Goal: Information Seeking & Learning: Learn about a topic

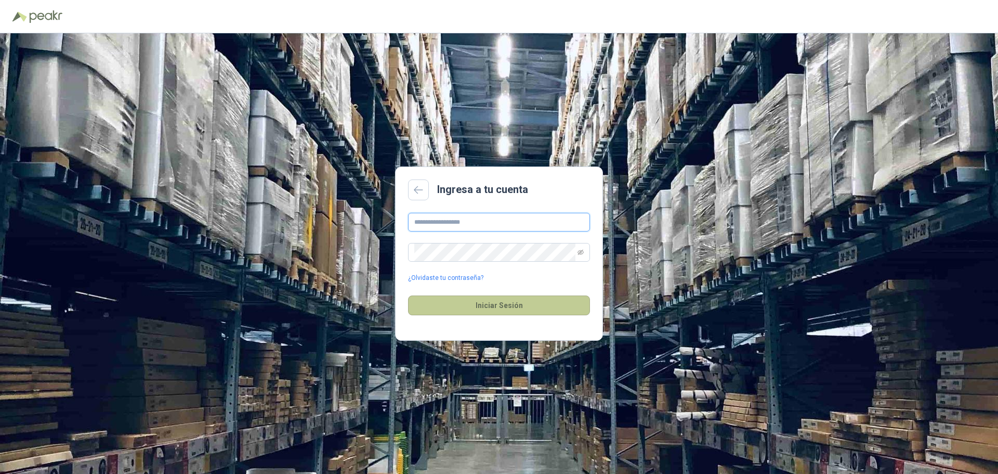
type input "**********"
click at [497, 305] on button "Iniciar Sesión" at bounding box center [499, 305] width 182 height 20
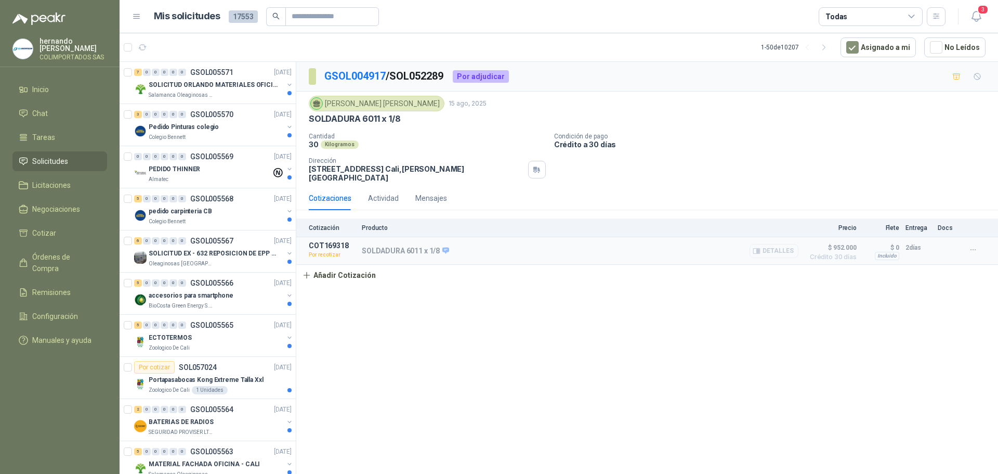
click at [779, 250] on button "Detalles" at bounding box center [774, 251] width 49 height 14
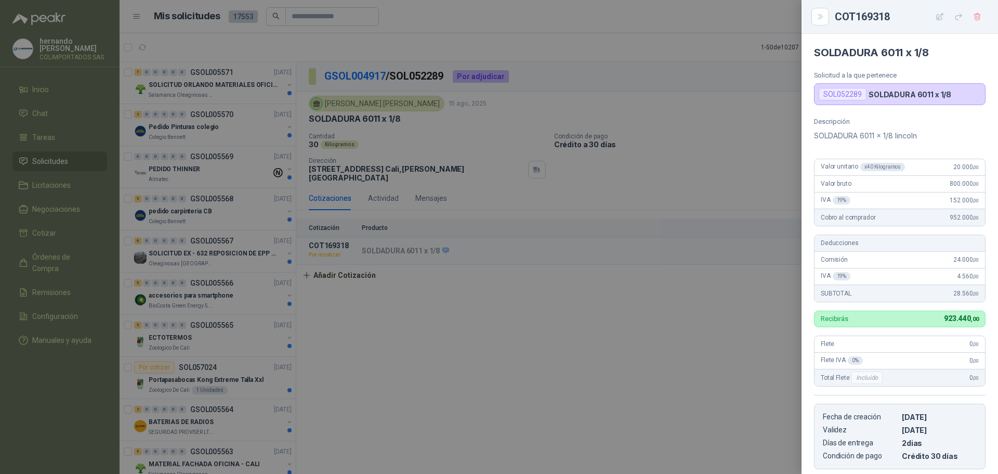
click at [493, 368] on div at bounding box center [499, 237] width 998 height 474
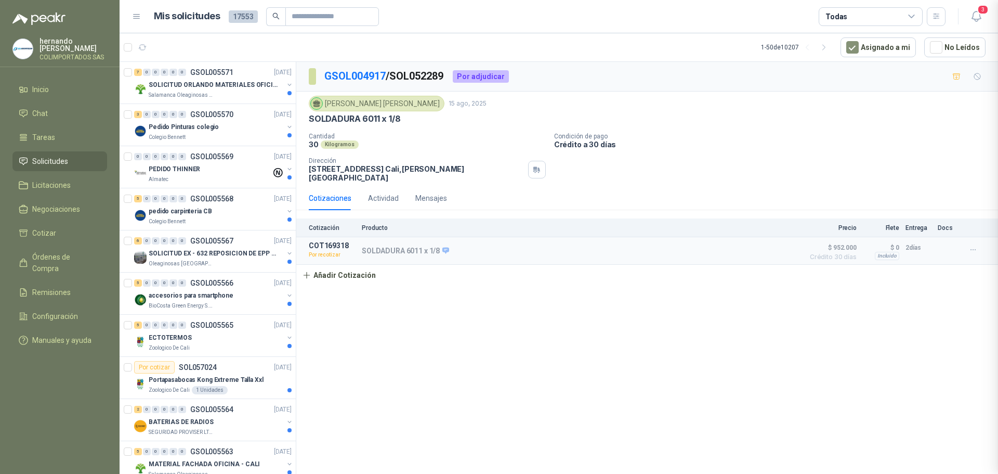
scroll to position [168, 0]
click at [975, 251] on icon "button" at bounding box center [973, 249] width 9 height 9
click at [938, 228] on button "Re-cotizar" at bounding box center [952, 226] width 83 height 17
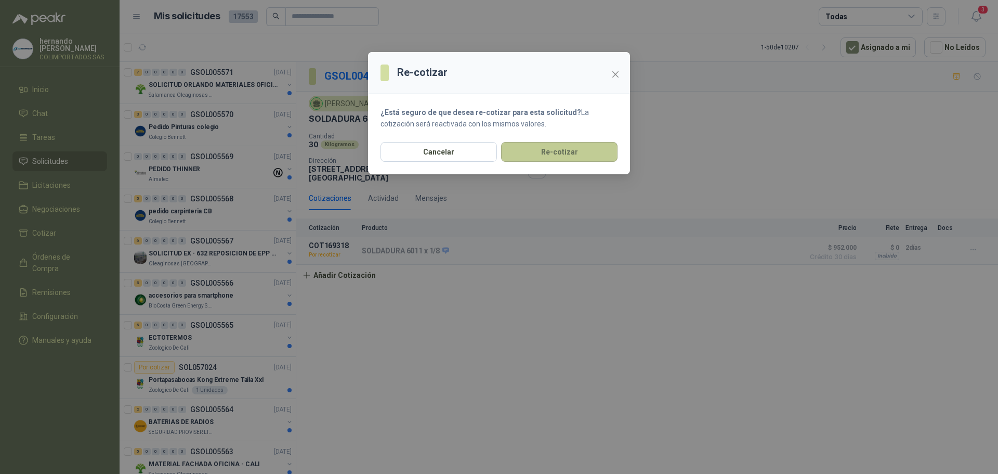
click at [564, 154] on button "Re-cotizar" at bounding box center [559, 152] width 116 height 20
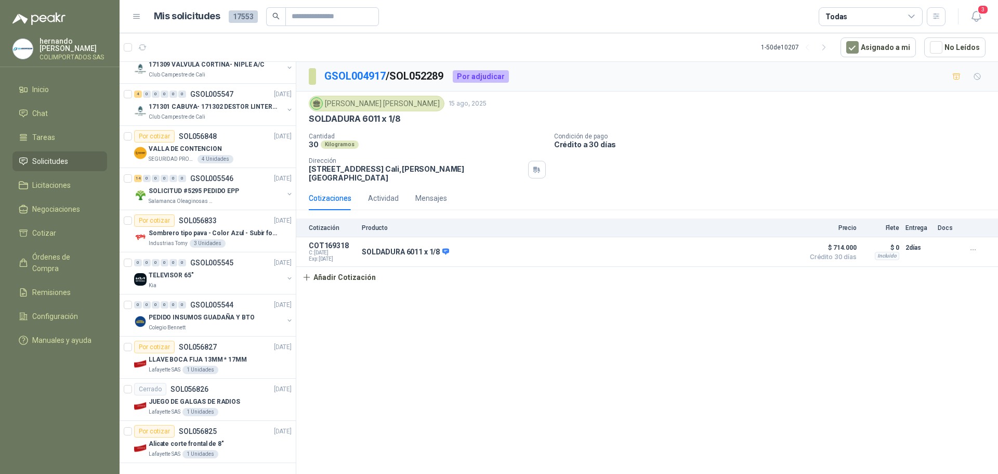
scroll to position [1713, 0]
click at [225, 197] on div "Salamanca Oleaginosas SAS" at bounding box center [216, 201] width 135 height 8
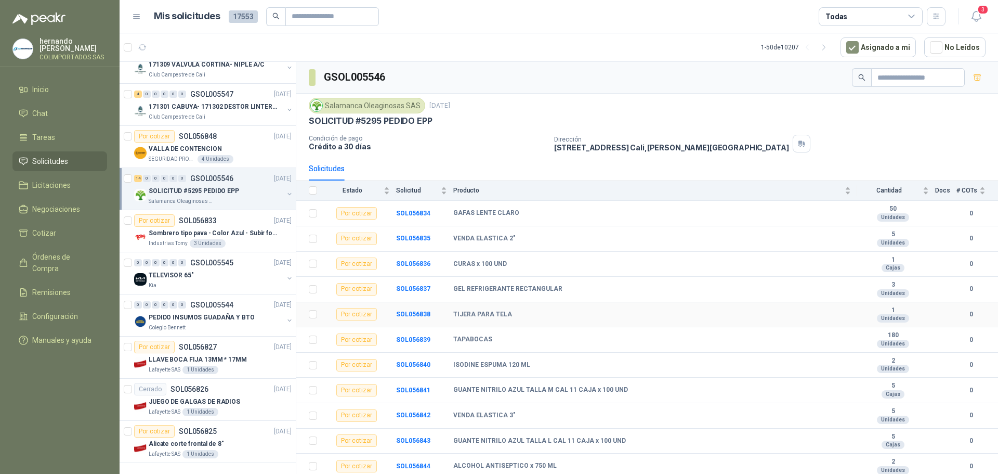
scroll to position [77, 0]
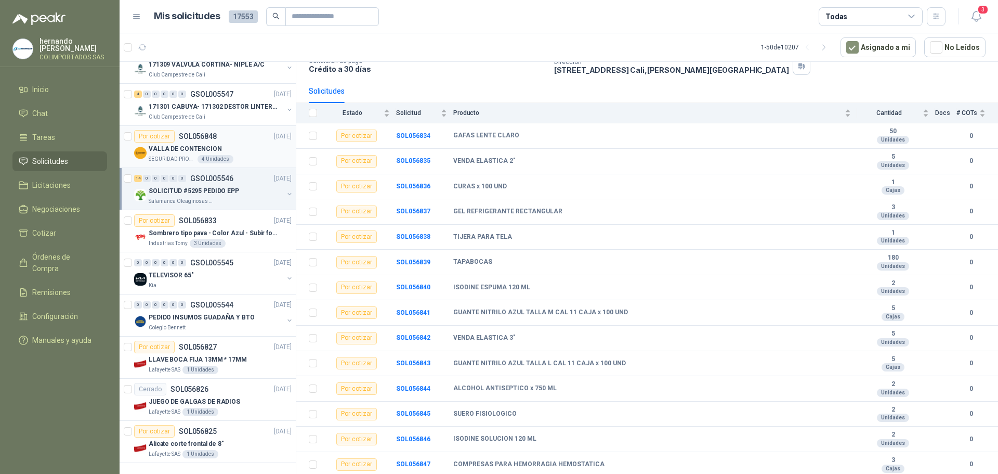
click at [242, 142] on div "VALLA DE CONTENCION" at bounding box center [220, 148] width 143 height 12
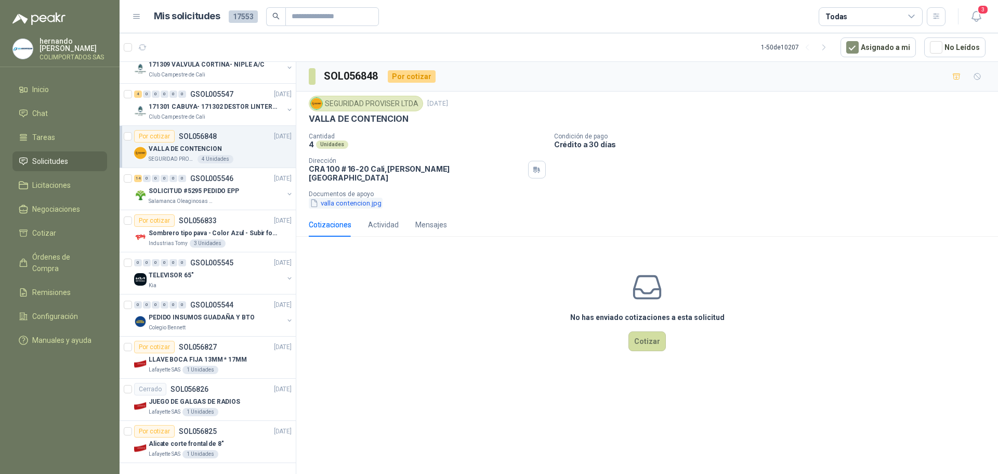
click at [358, 198] on button "valla contencion.jpg" at bounding box center [346, 203] width 74 height 11
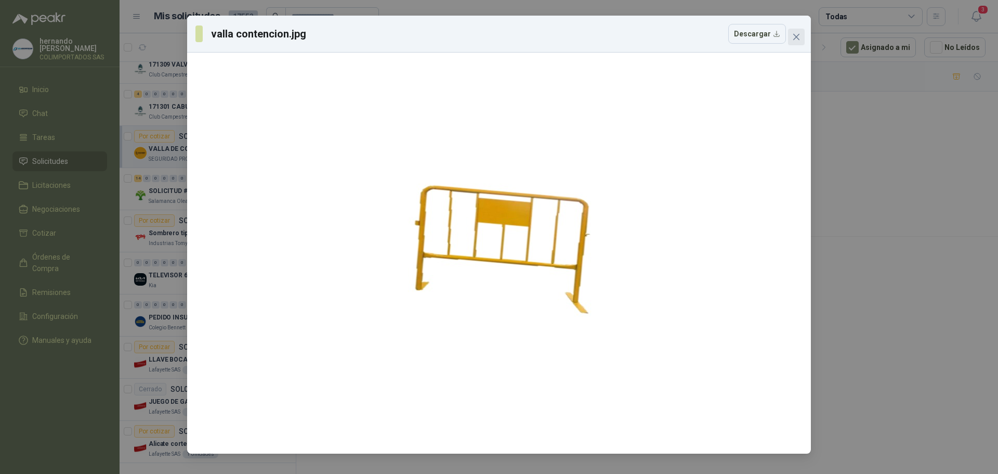
click at [794, 36] on icon "close" at bounding box center [796, 37] width 8 height 8
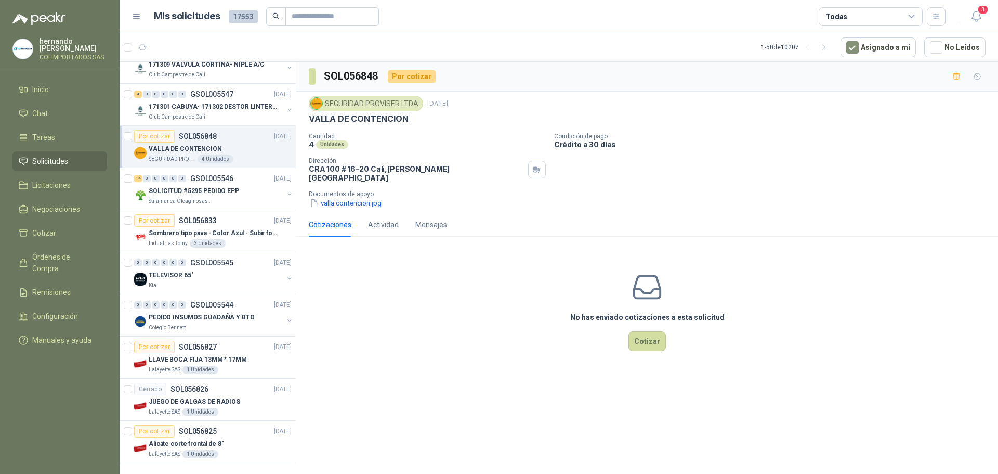
scroll to position [1661, 0]
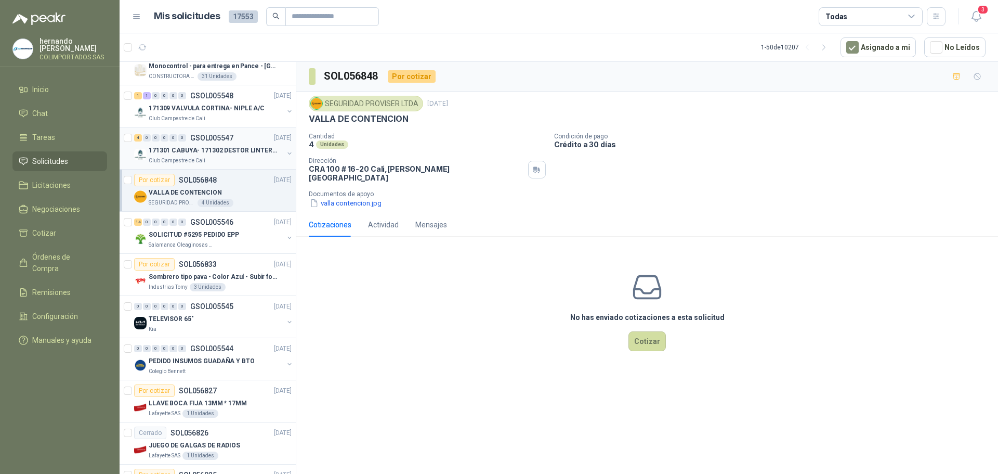
click at [208, 155] on div "171301 CABUYA- 171302 DESTOR LINTER- 171305 PINZA" at bounding box center [216, 150] width 135 height 12
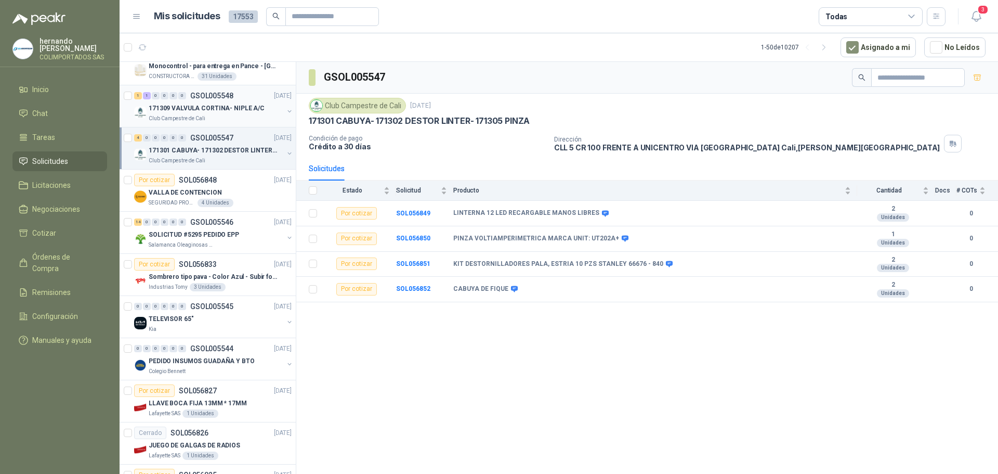
click at [250, 118] on div "Club Campestre de Cali" at bounding box center [216, 118] width 135 height 8
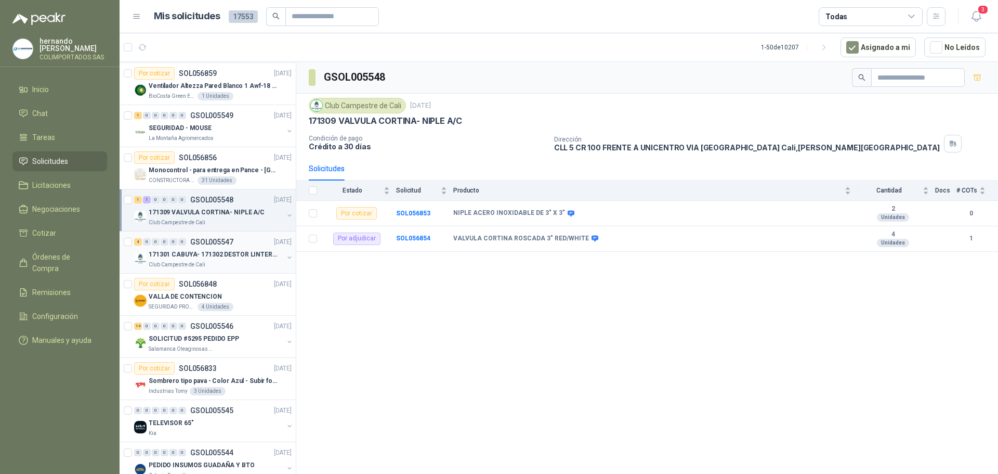
scroll to position [1505, 0]
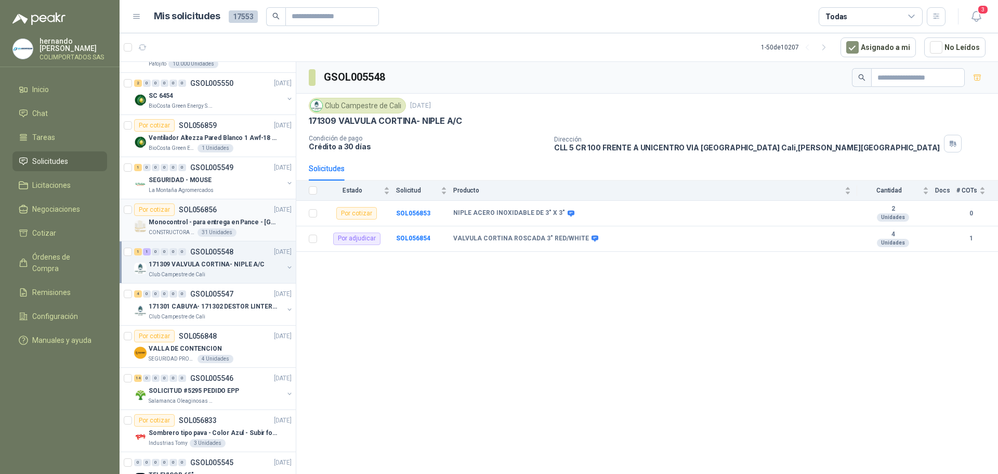
click at [244, 218] on p "Monocontrol - para entrega en Pance - [GEOGRAPHIC_DATA]" at bounding box center [213, 222] width 129 height 10
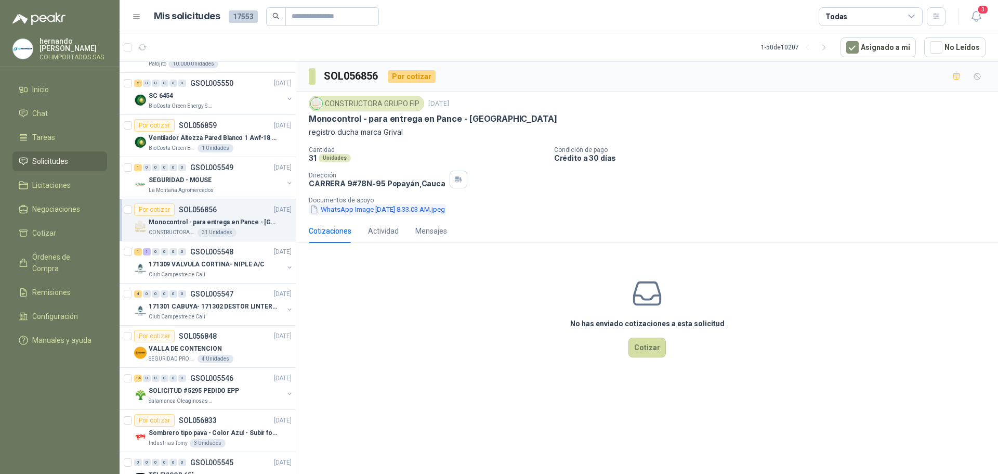
click at [373, 212] on button "WhatsApp Image [DATE] 8.33.03 AM.jpeg" at bounding box center [377, 209] width 137 height 11
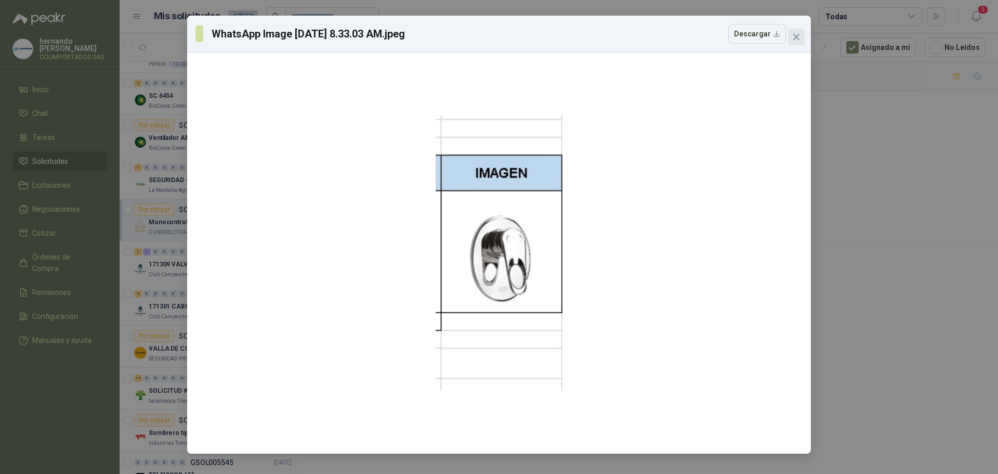
click at [799, 36] on icon "close" at bounding box center [796, 37] width 8 height 8
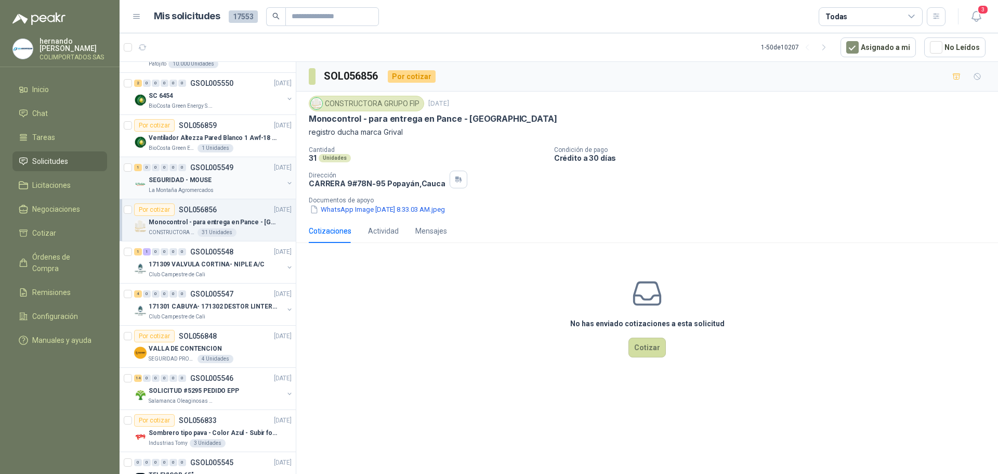
click at [212, 182] on div "SEGURIDAD - MOUSE" at bounding box center [216, 180] width 135 height 12
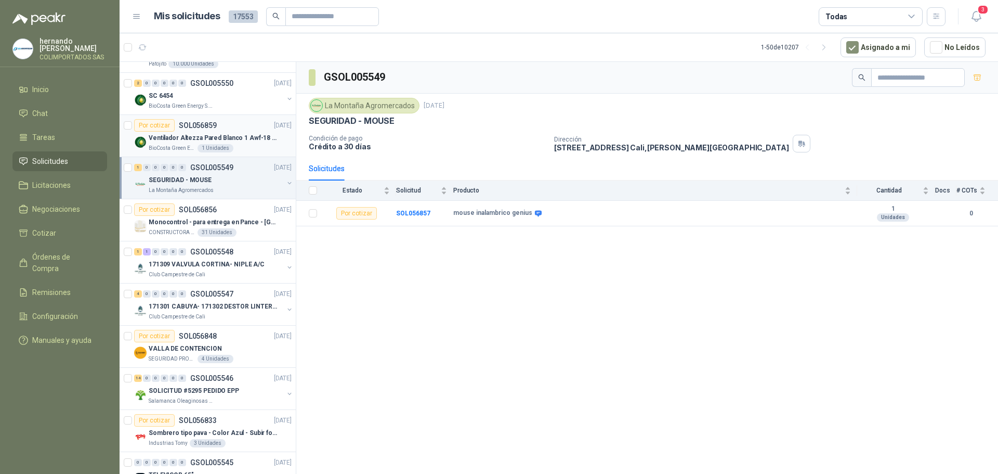
click at [245, 144] on div "BioCosta Green Energy S.A.S 1 Unidades" at bounding box center [220, 148] width 143 height 8
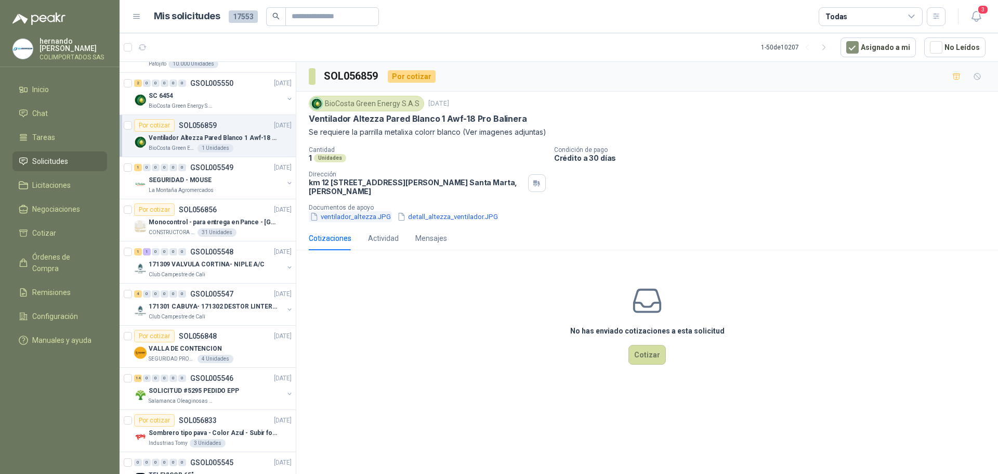
click at [338, 216] on button "ventilador_altezza.JPG" at bounding box center [350, 216] width 83 height 11
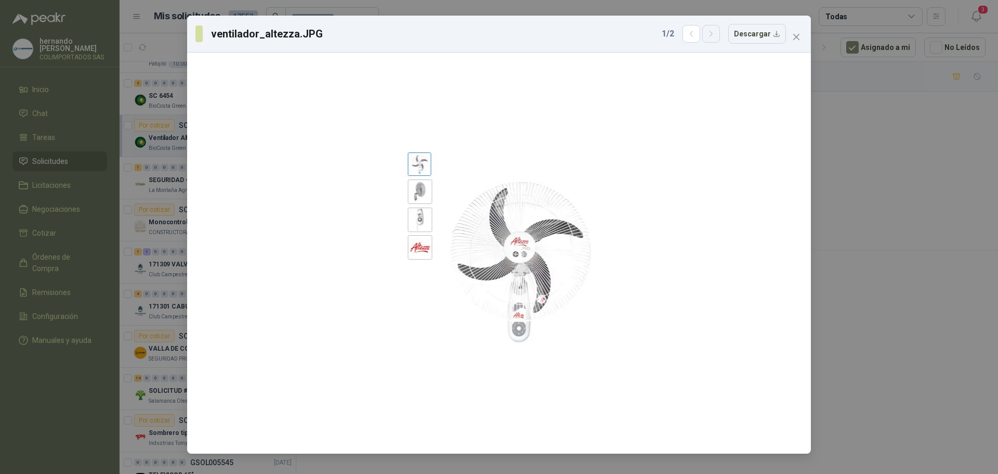
click at [715, 33] on icon "button" at bounding box center [711, 34] width 9 height 9
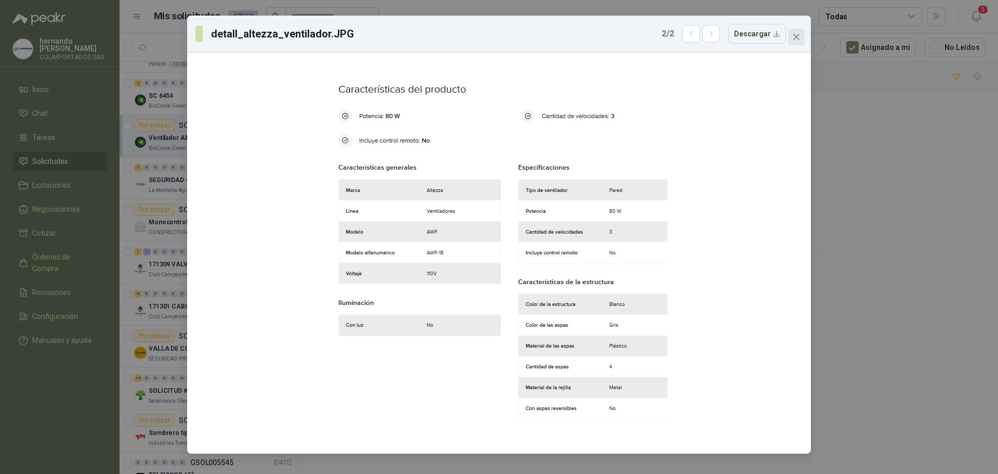
click at [797, 32] on button "Close" at bounding box center [796, 37] width 17 height 17
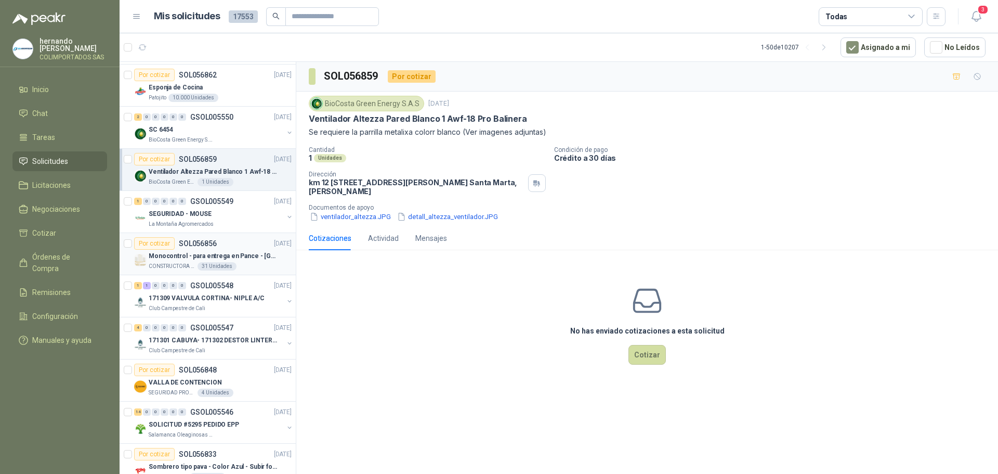
scroll to position [1453, 0]
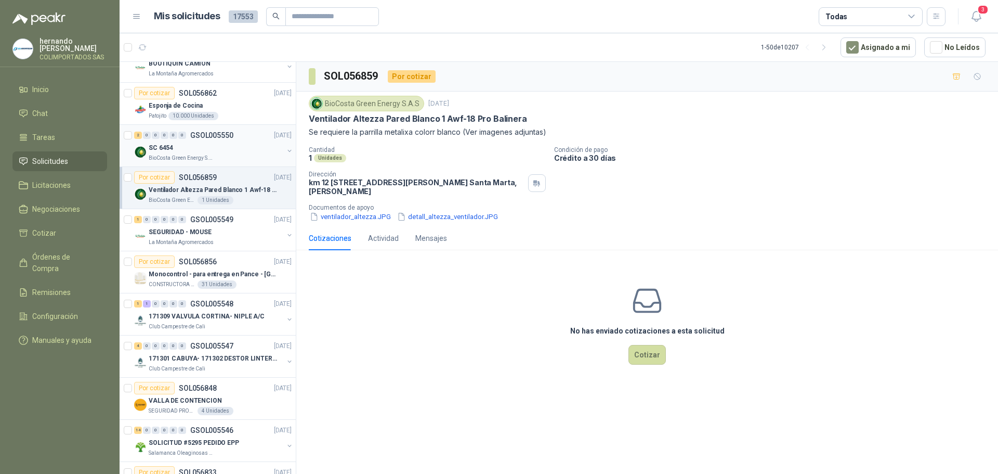
click at [241, 154] on div "BioCosta Green Energy S.A.S" at bounding box center [216, 158] width 135 height 8
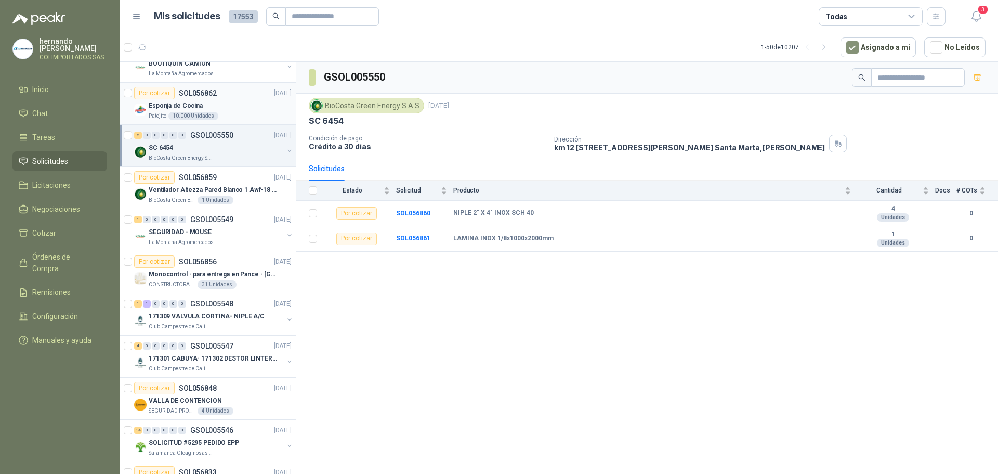
click at [216, 109] on div "Esponja de Cocina" at bounding box center [220, 105] width 143 height 12
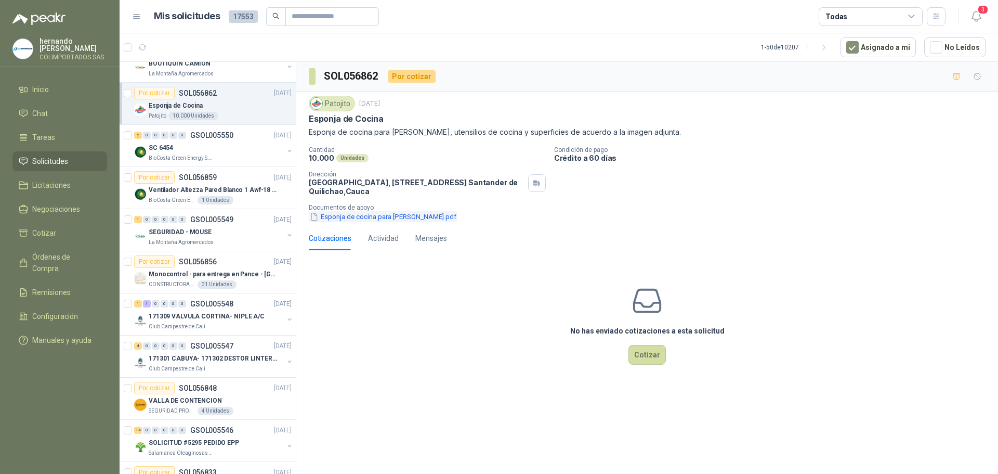
click at [370, 217] on button "Esponja de cocina para [PERSON_NAME].pdf" at bounding box center [383, 216] width 149 height 11
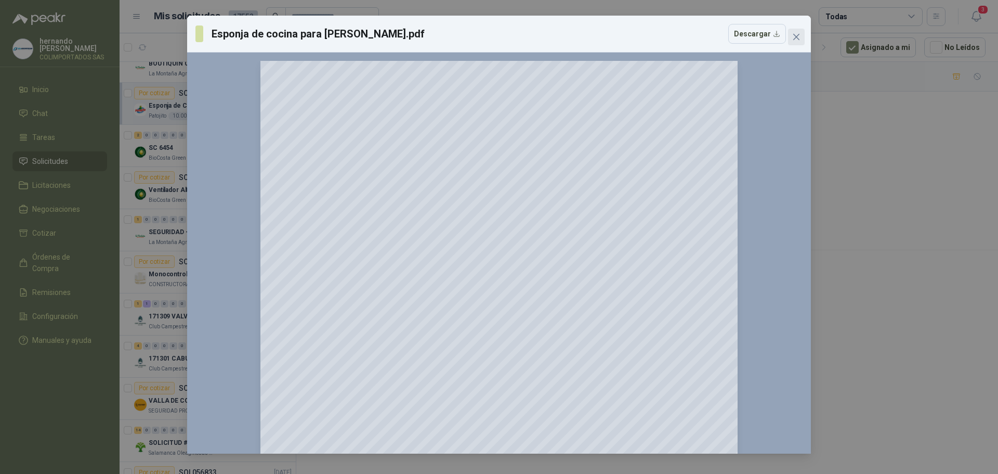
click at [796, 35] on icon "close" at bounding box center [796, 37] width 8 height 8
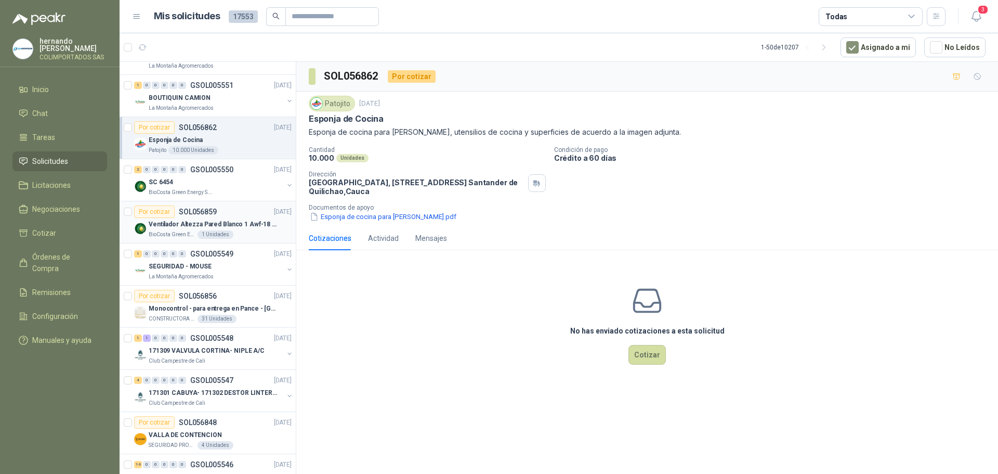
scroll to position [1349, 0]
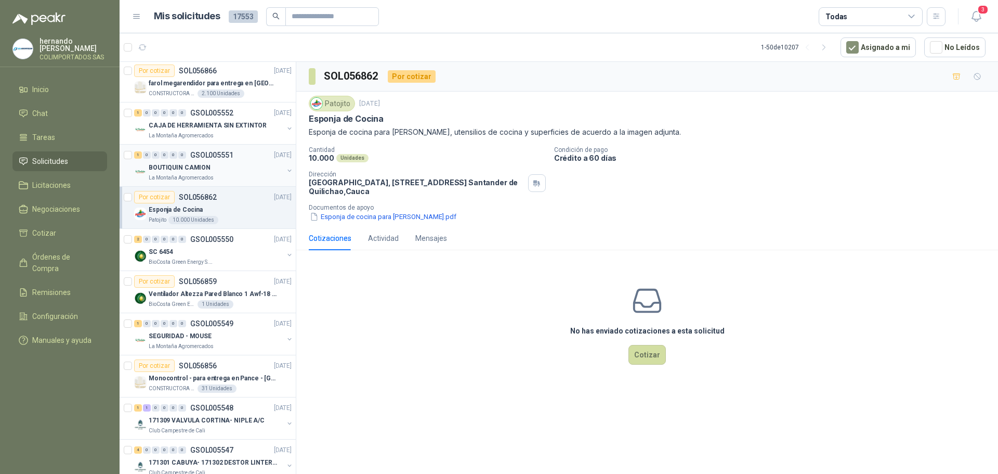
click at [225, 178] on div "La Montaña Agromercados" at bounding box center [216, 178] width 135 height 8
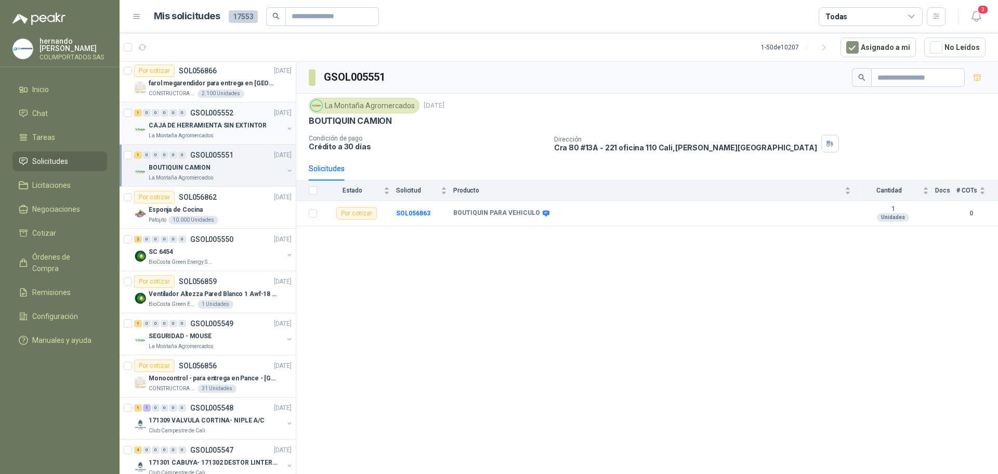
click at [238, 129] on p "CAJA DE HERRAMIENTA SIN EXTINTOR" at bounding box center [208, 126] width 118 height 10
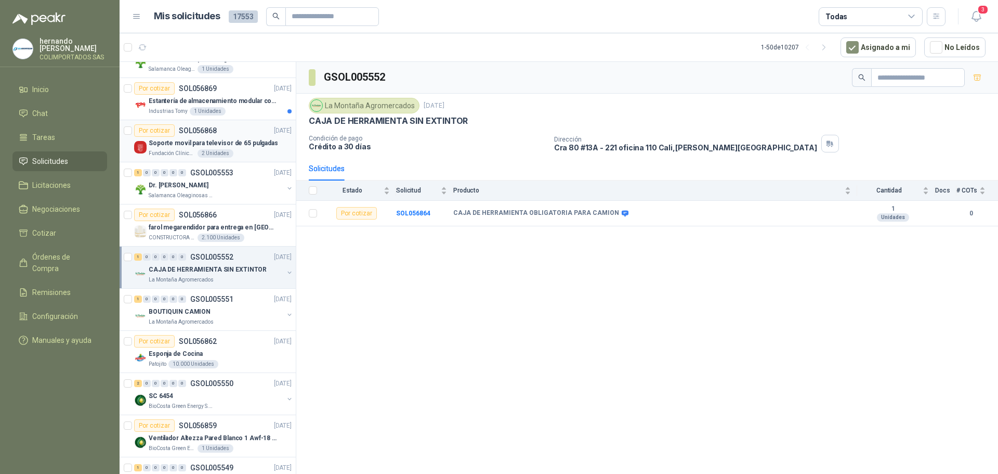
scroll to position [1193, 0]
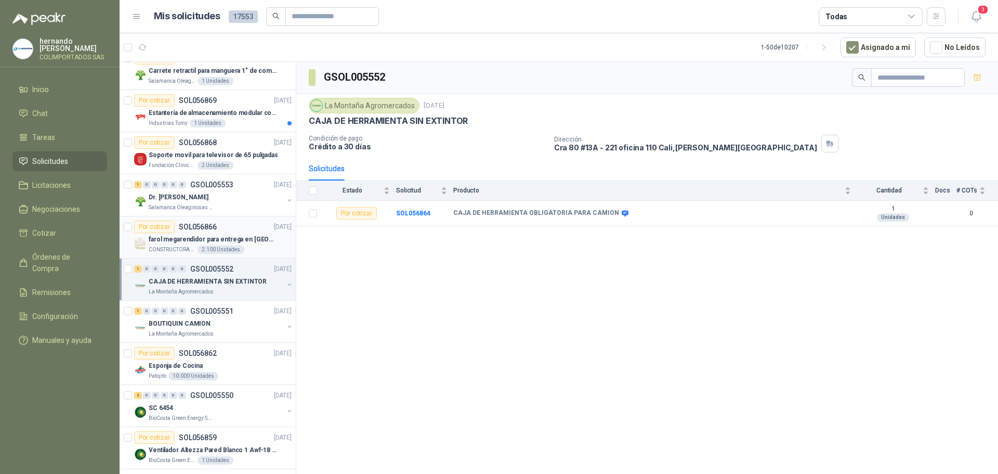
click at [250, 244] on div "farol megarendidor para entrega en [GEOGRAPHIC_DATA]" at bounding box center [220, 239] width 143 height 12
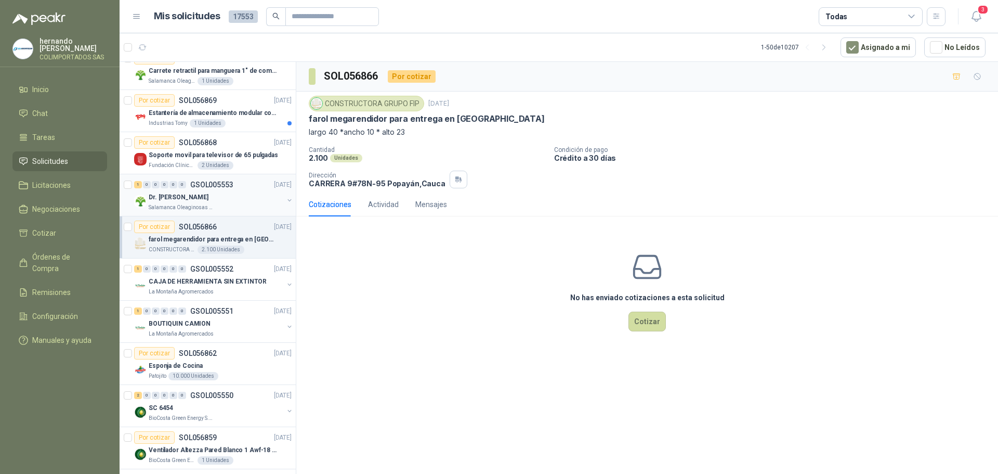
click at [227, 195] on div "Dr. [PERSON_NAME]" at bounding box center [216, 197] width 135 height 12
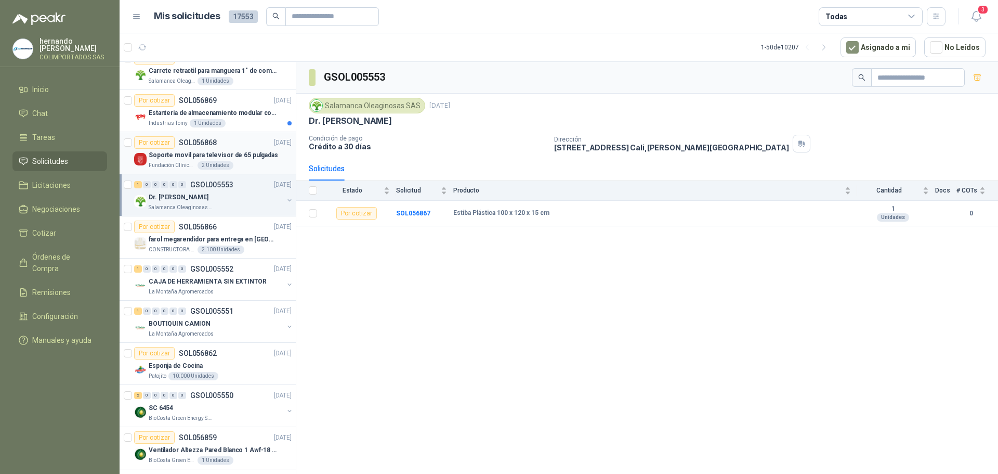
click at [254, 162] on div "Fundación Clínica Shaio 2 Unidades" at bounding box center [220, 165] width 143 height 8
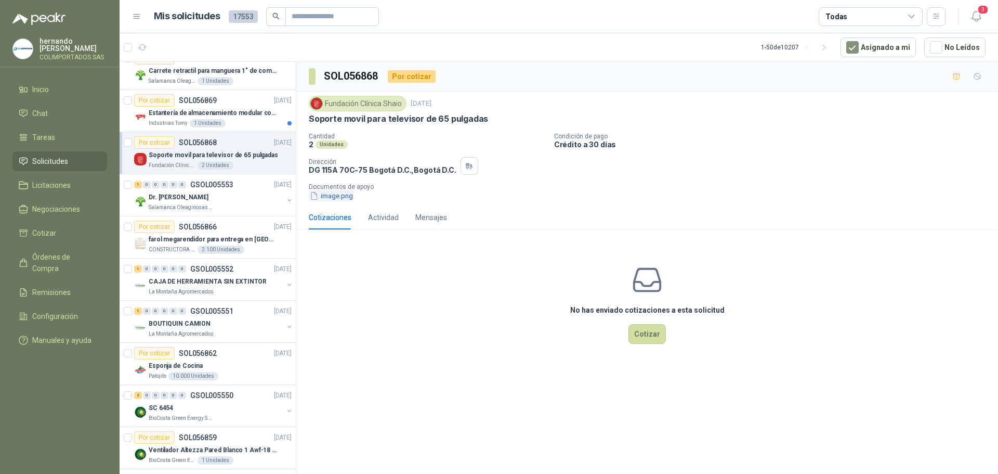
click at [336, 197] on button "image.png" at bounding box center [331, 195] width 45 height 11
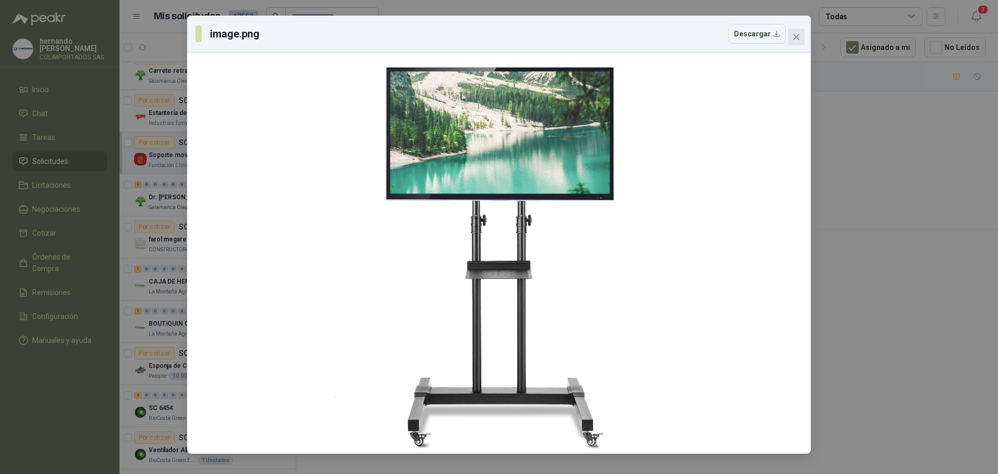
click at [798, 33] on icon "close" at bounding box center [796, 37] width 8 height 8
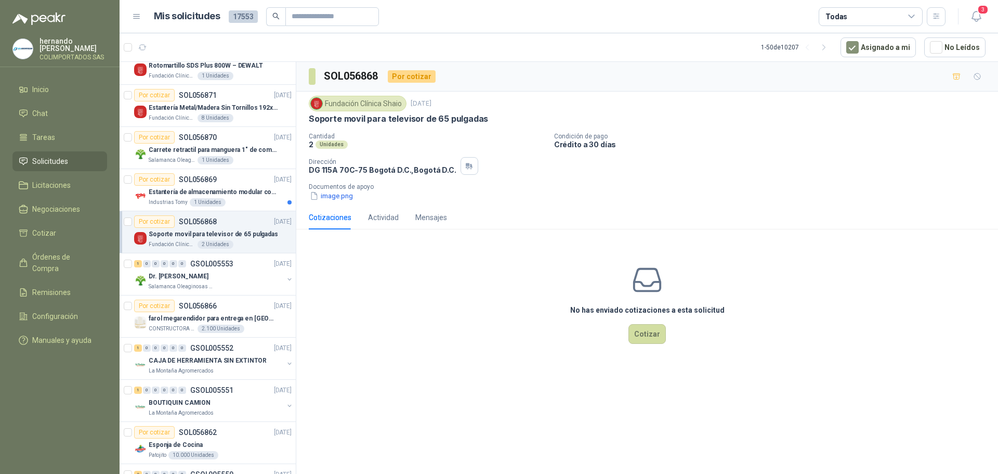
scroll to position [1089, 0]
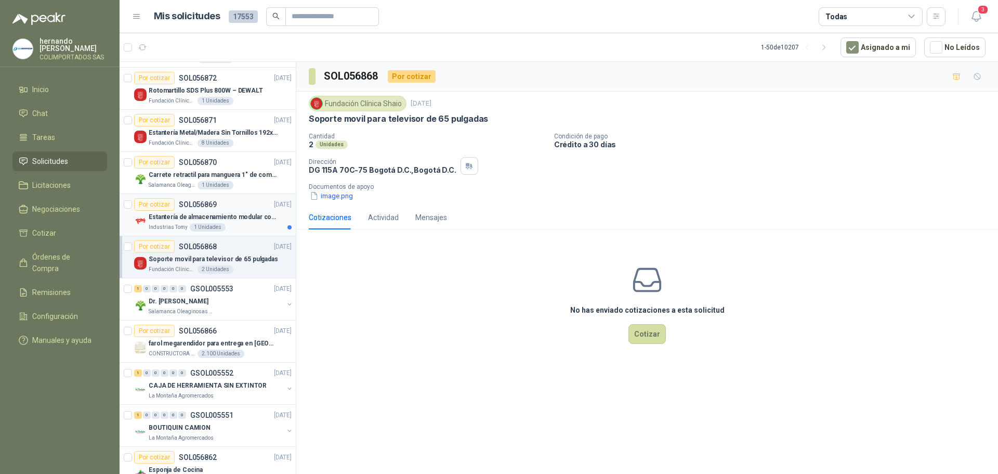
click at [244, 225] on div "Industrias Tomy 1 Unidades" at bounding box center [220, 227] width 143 height 8
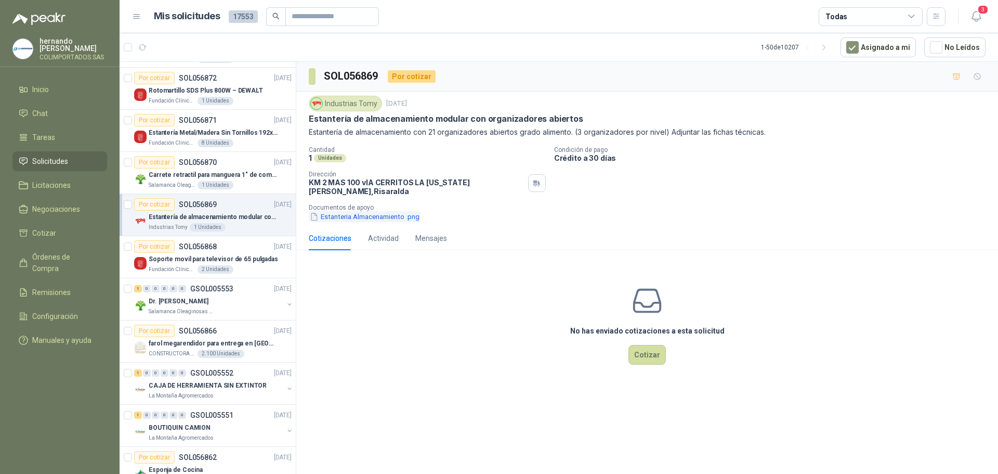
click at [367, 211] on button "Estanteria Almacenamiento .png" at bounding box center [365, 216] width 112 height 11
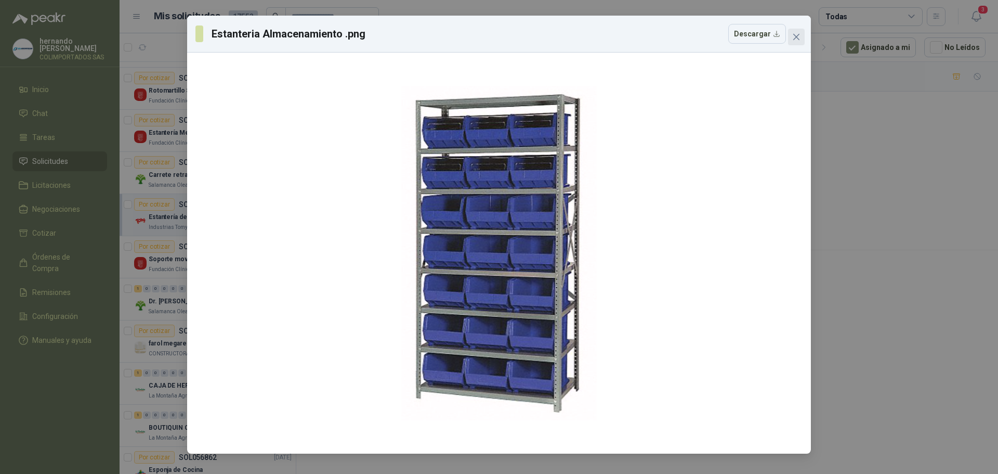
click at [794, 36] on icon "close" at bounding box center [796, 37] width 8 height 8
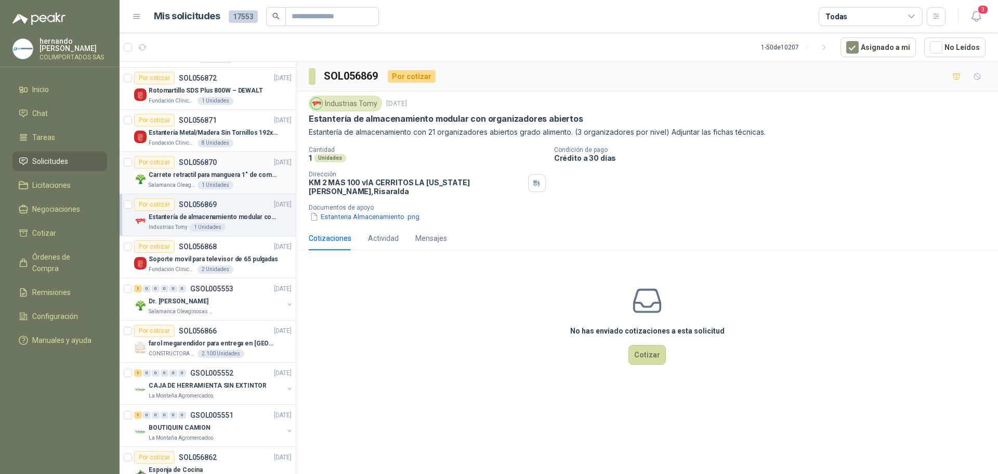
click at [251, 188] on div "Salamanca Oleaginosas SAS 1 Unidades" at bounding box center [220, 185] width 143 height 8
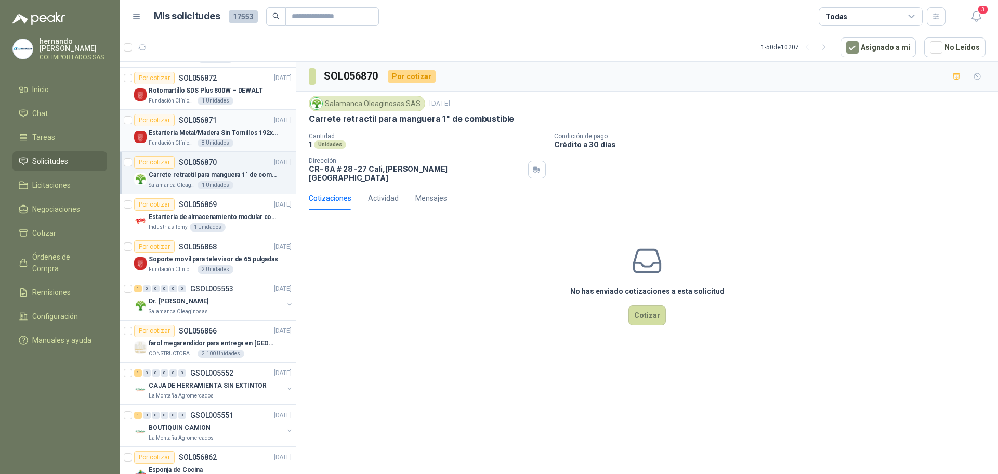
click at [252, 135] on p "Estantería Metal/Madera Sin Tornillos 192x100x50 cm 5 Niveles Gris" at bounding box center [213, 133] width 129 height 10
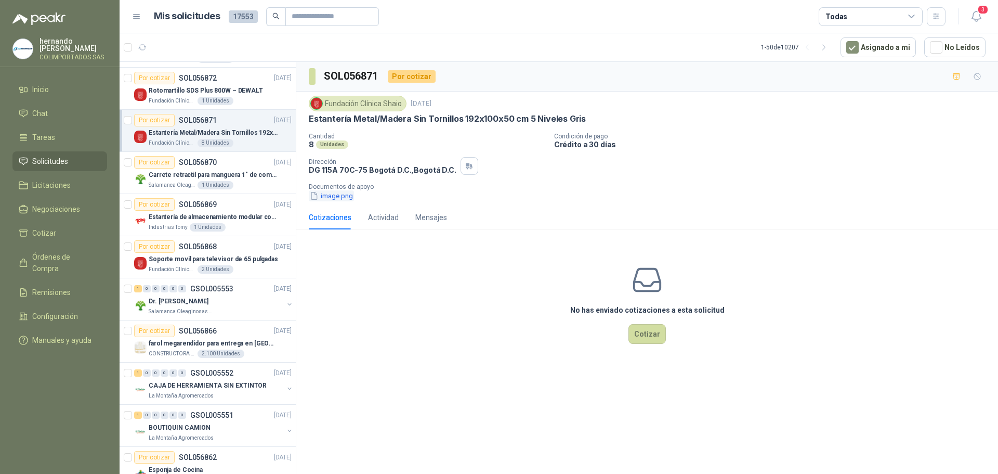
click at [341, 190] on button "image.png" at bounding box center [331, 195] width 45 height 11
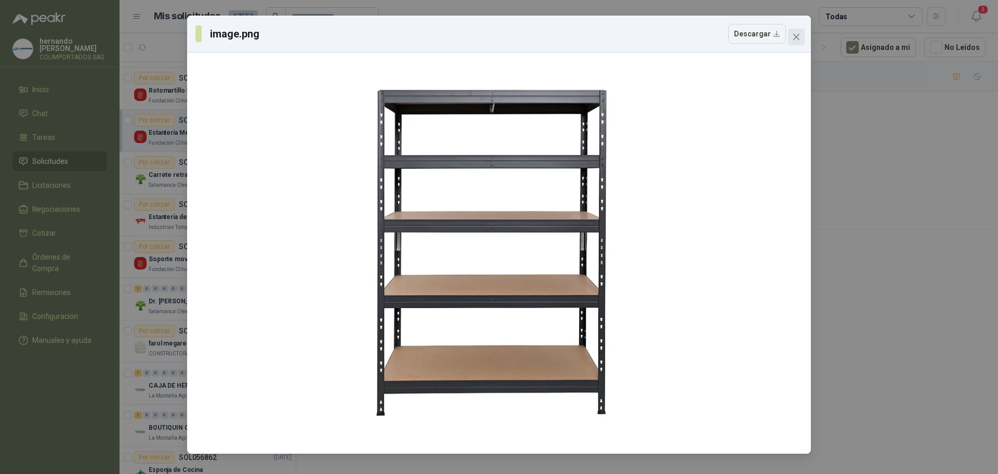
click at [796, 37] on icon "close" at bounding box center [796, 37] width 6 height 6
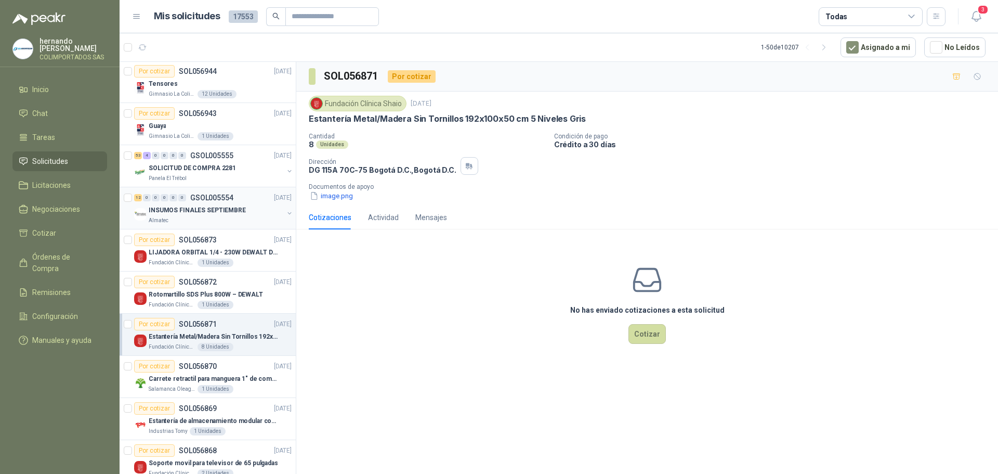
scroll to position [881, 0]
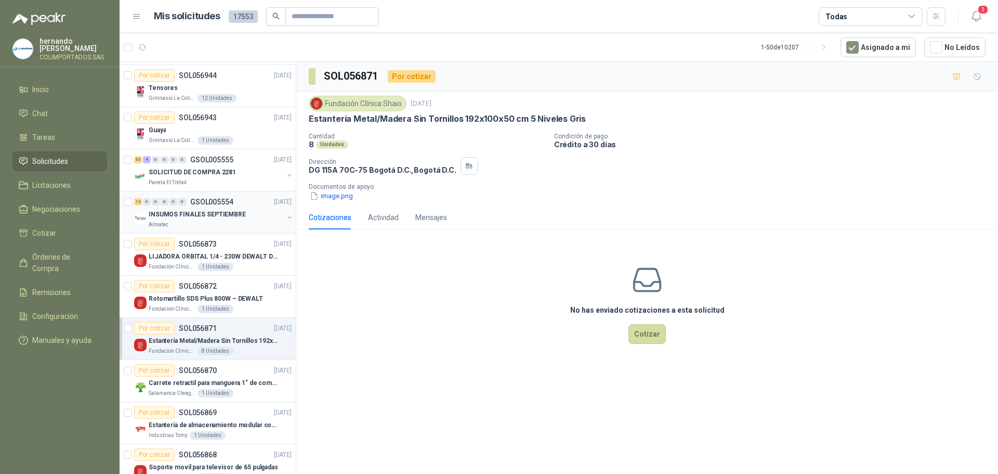
click at [202, 225] on div "Almatec" at bounding box center [216, 224] width 135 height 8
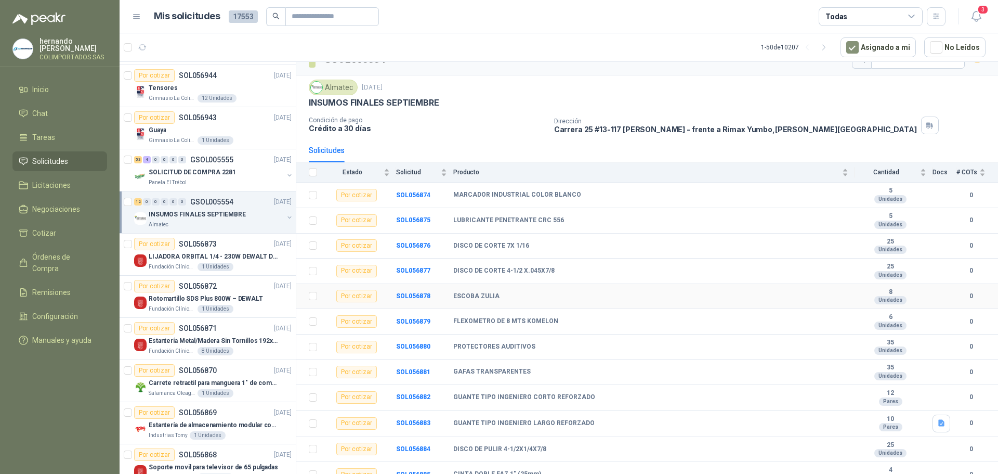
scroll to position [28, 0]
